Goal: Task Accomplishment & Management: Use online tool/utility

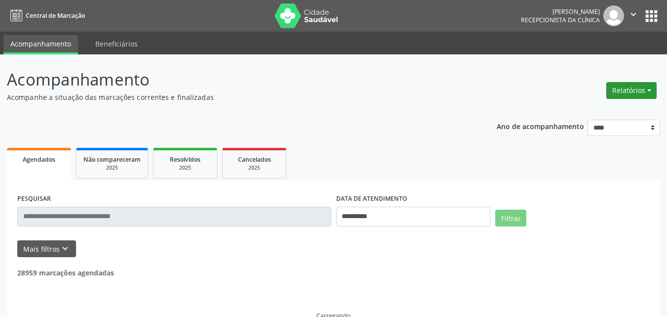
click at [618, 94] on button "Relatórios" at bounding box center [632, 90] width 50 height 17
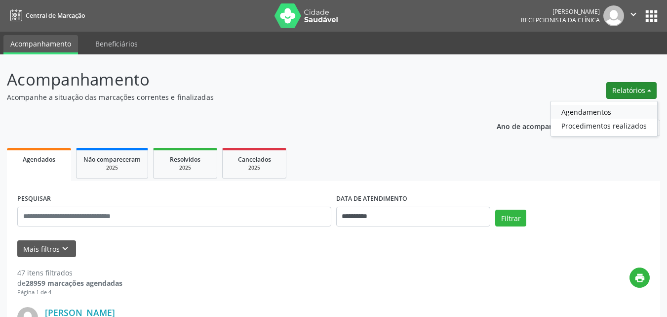
click at [617, 112] on link "Agendamentos" at bounding box center [604, 112] width 106 height 14
select select "*"
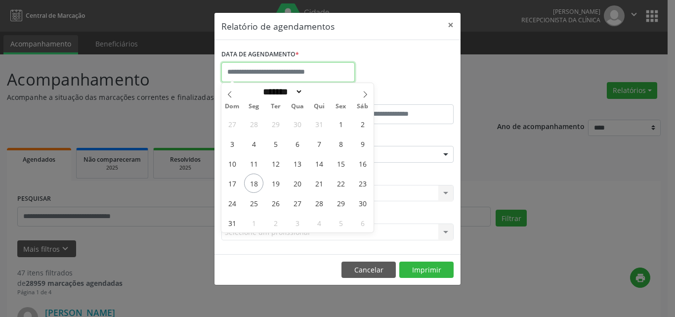
click at [268, 75] on input "text" at bounding box center [287, 72] width 133 height 20
click at [254, 185] on span "18" at bounding box center [253, 182] width 19 height 19
type input "**********"
click at [253, 185] on span "18" at bounding box center [253, 182] width 19 height 19
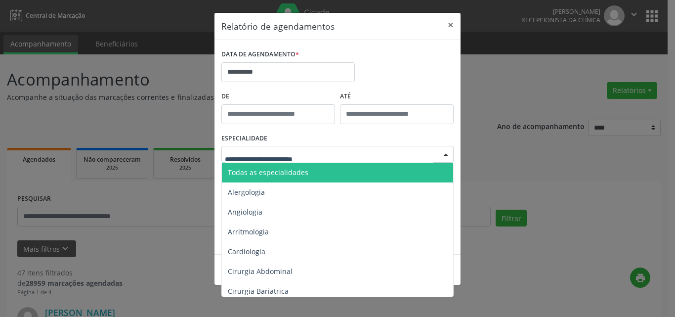
click at [250, 174] on span "Todas as especialidades" at bounding box center [268, 171] width 81 height 9
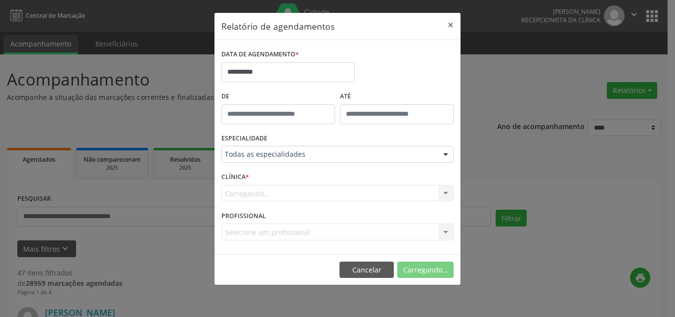
click at [244, 189] on div "Carregando... Nenhum resultado encontrado para: " " Não há nenhuma opção para s…" at bounding box center [337, 193] width 232 height 17
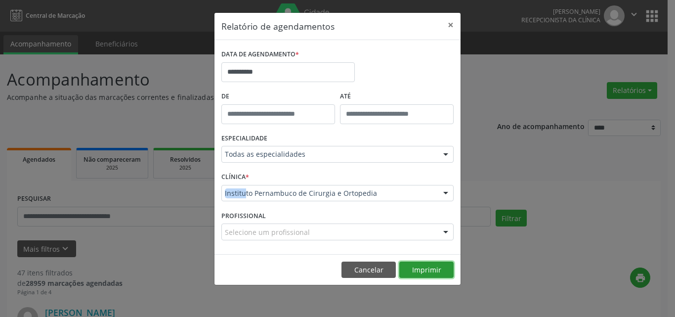
click at [412, 275] on button "Imprimir" at bounding box center [426, 269] width 54 height 17
click at [453, 24] on button "×" at bounding box center [451, 25] width 20 height 24
